Goal: Check status: Check status

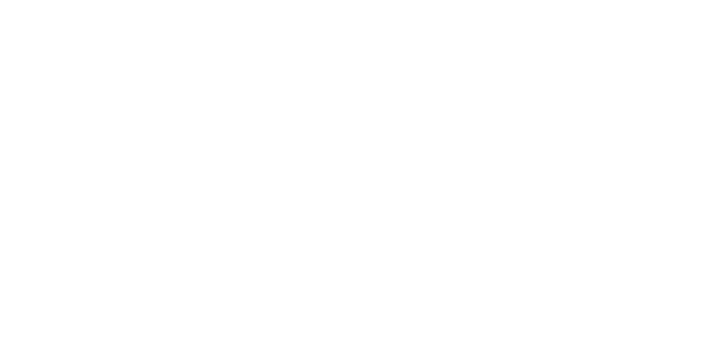
select select
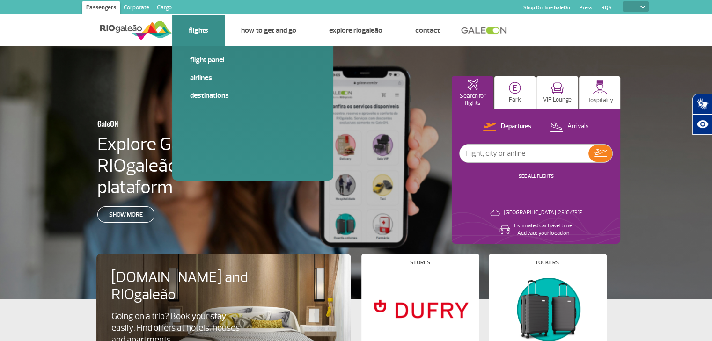
click at [205, 61] on link "Flight panel" at bounding box center [252, 60] width 125 height 10
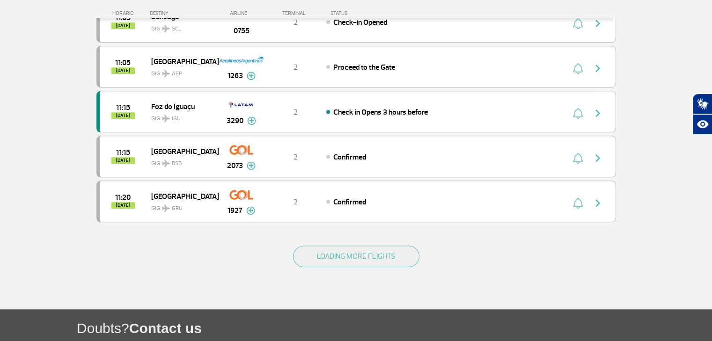
scroll to position [842, 0]
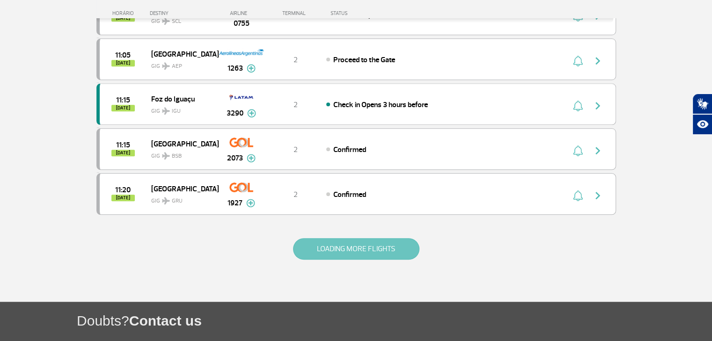
click at [343, 248] on button "LOADING MORE FLIGHTS" at bounding box center [356, 249] width 126 height 22
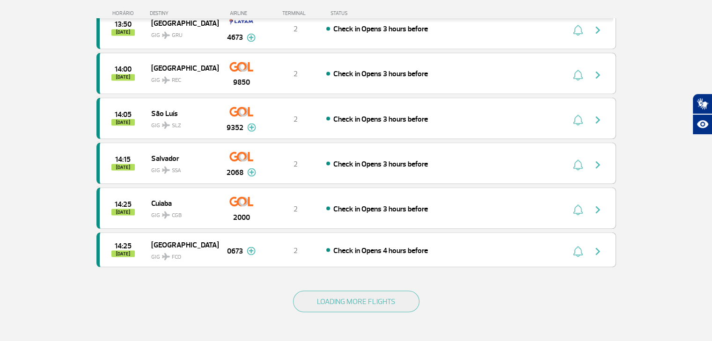
scroll to position [1684, 0]
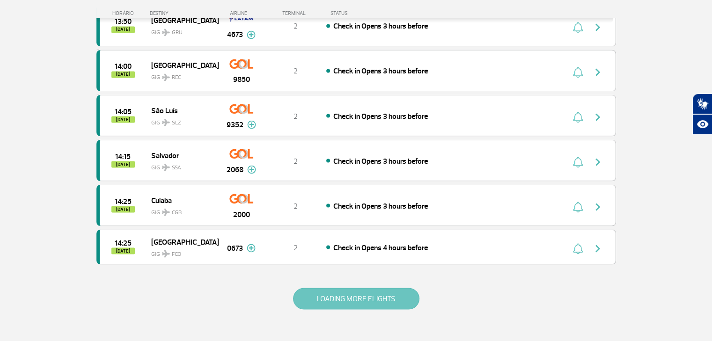
click at [406, 288] on button "LOADING MORE FLIGHTS" at bounding box center [356, 299] width 126 height 22
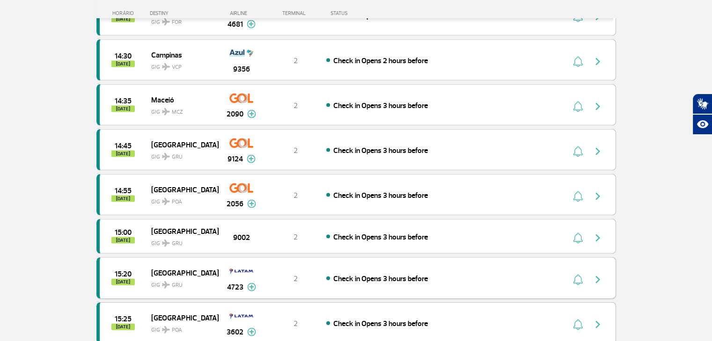
scroll to position [1965, 0]
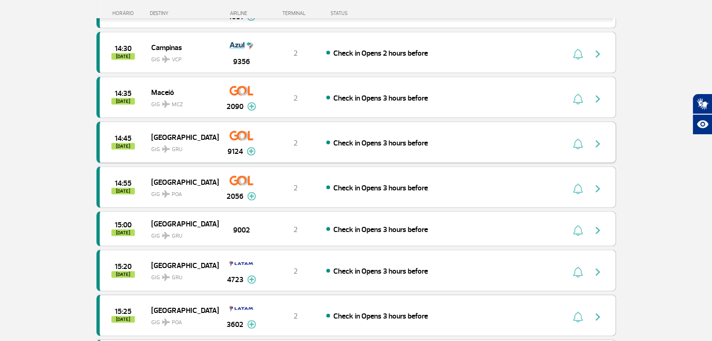
click at [248, 147] on img at bounding box center [251, 151] width 9 height 8
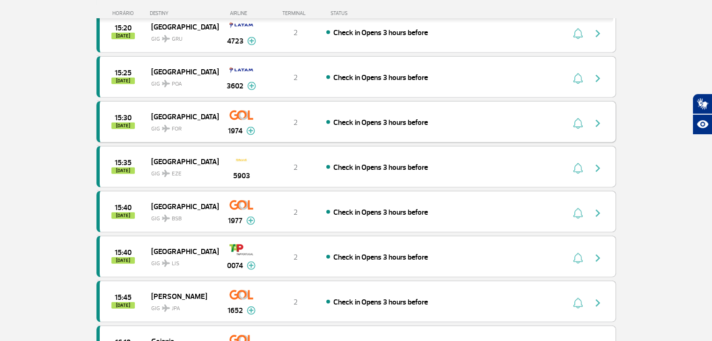
scroll to position [2245, 0]
